Goal: Task Accomplishment & Management: Manage account settings

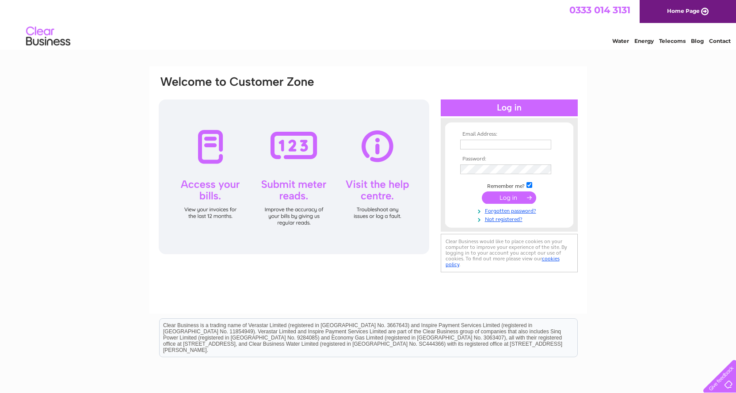
click at [464, 147] on input "text" at bounding box center [505, 145] width 91 height 10
type input "viv.swankie@rossie.org.uk"
click at [482, 192] on input "submit" at bounding box center [509, 198] width 54 height 12
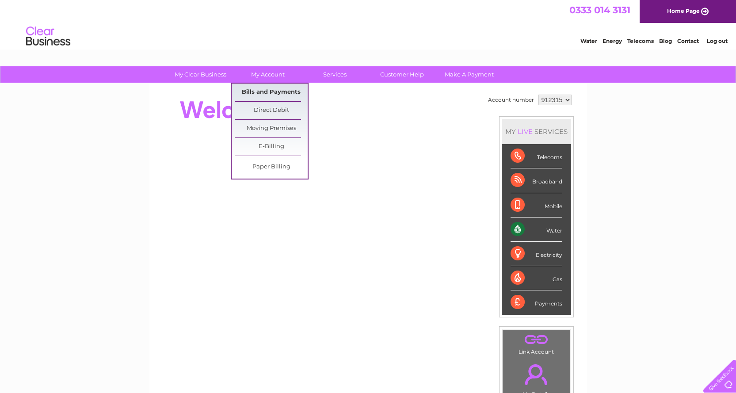
click at [264, 90] on link "Bills and Payments" at bounding box center [271, 93] width 73 height 18
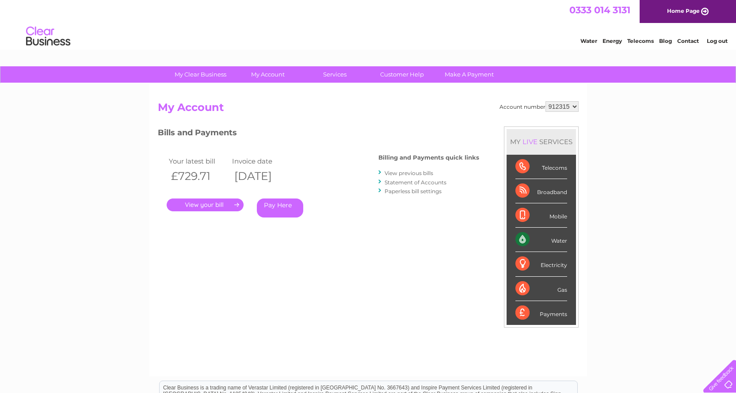
click at [209, 202] on link "." at bounding box center [205, 204] width 77 height 13
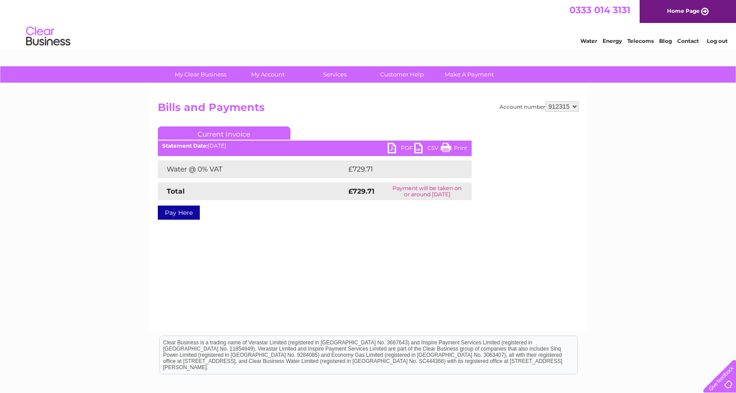
click at [393, 146] on link "PDF" at bounding box center [401, 149] width 27 height 13
click at [718, 42] on link "Log out" at bounding box center [717, 41] width 21 height 7
